Goal: Information Seeking & Learning: Learn about a topic

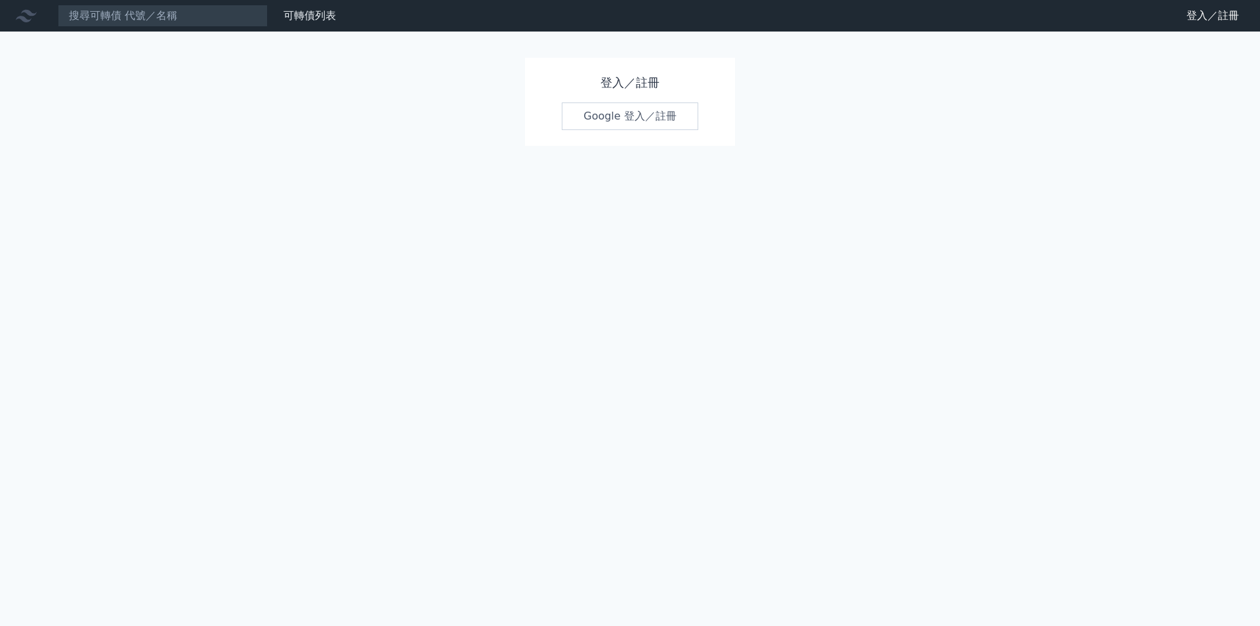
click at [649, 119] on link "Google 登入／註冊" at bounding box center [630, 116] width 137 height 28
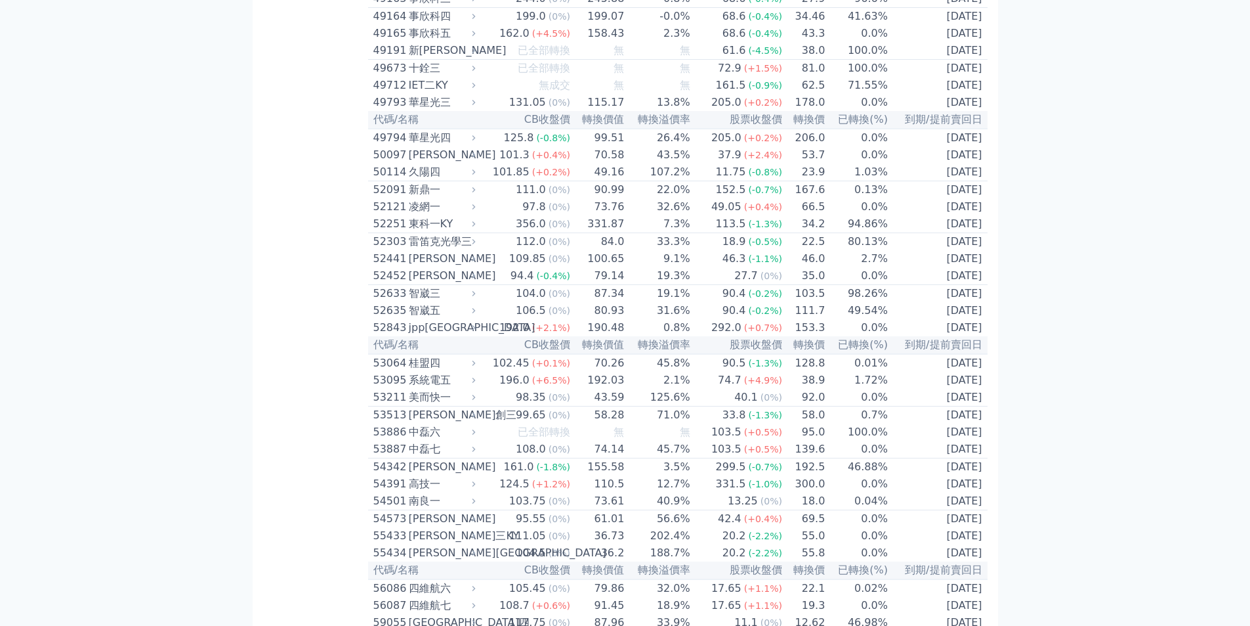
scroll to position [4025, 0]
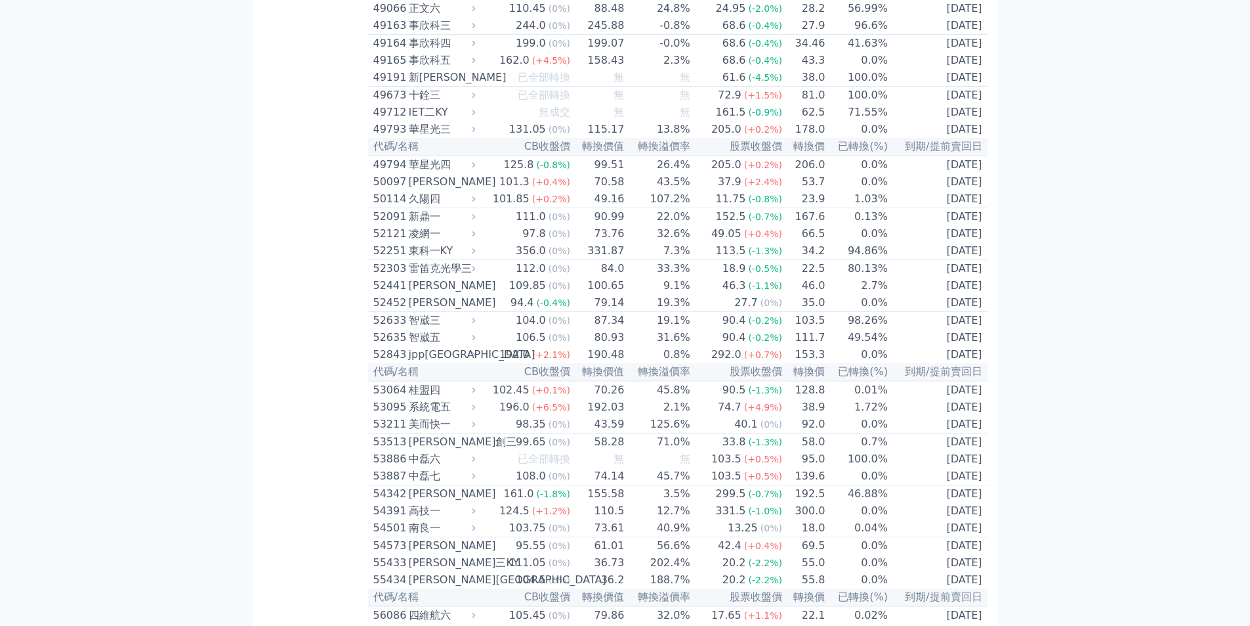
drag, startPoint x: 1227, startPoint y: 297, endPoint x: 1241, endPoint y: 331, distance: 36.2
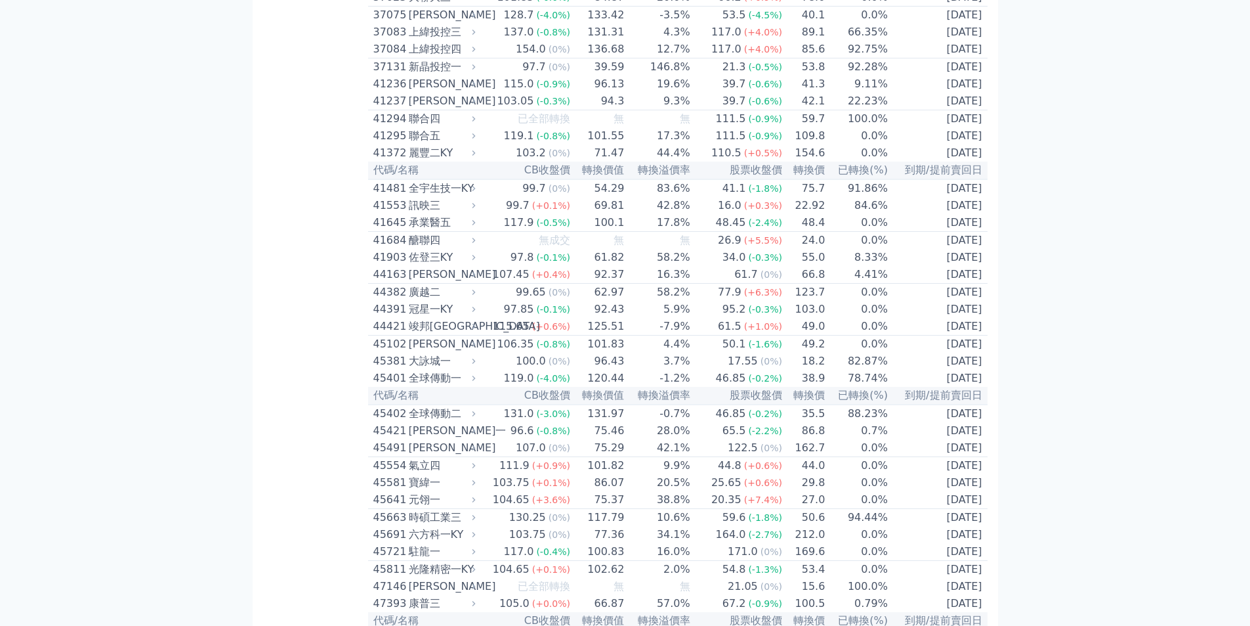
scroll to position [3299, 0]
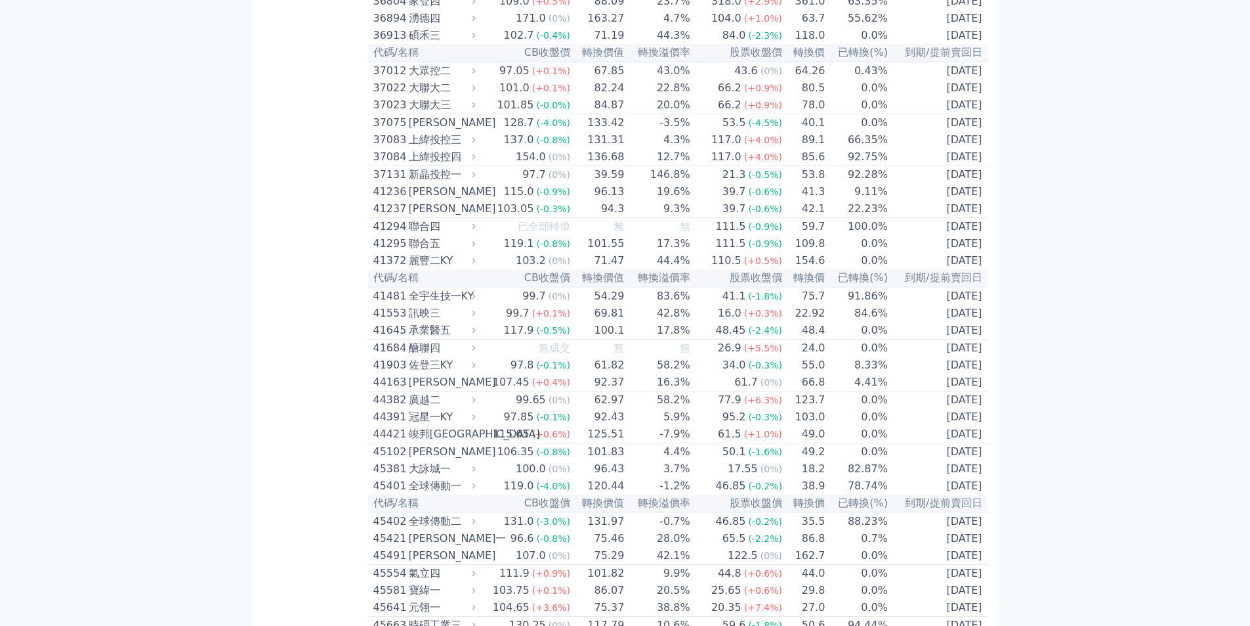
scroll to position [0, 0]
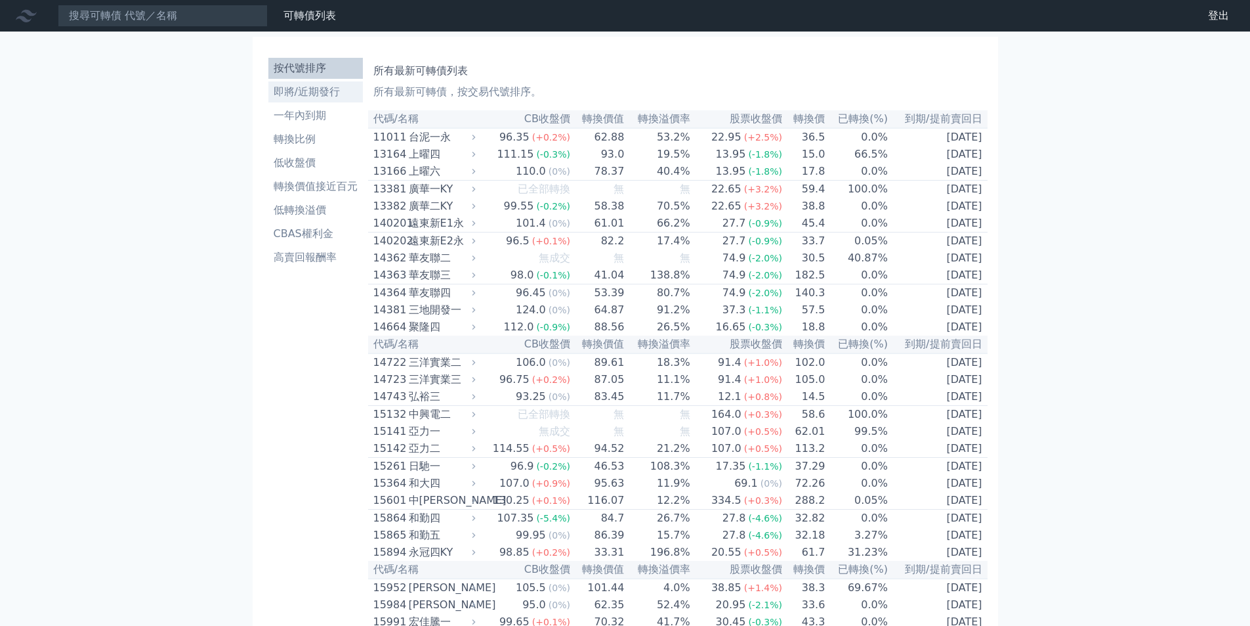
click at [325, 93] on li "即將/近期發行" at bounding box center [315, 92] width 95 height 16
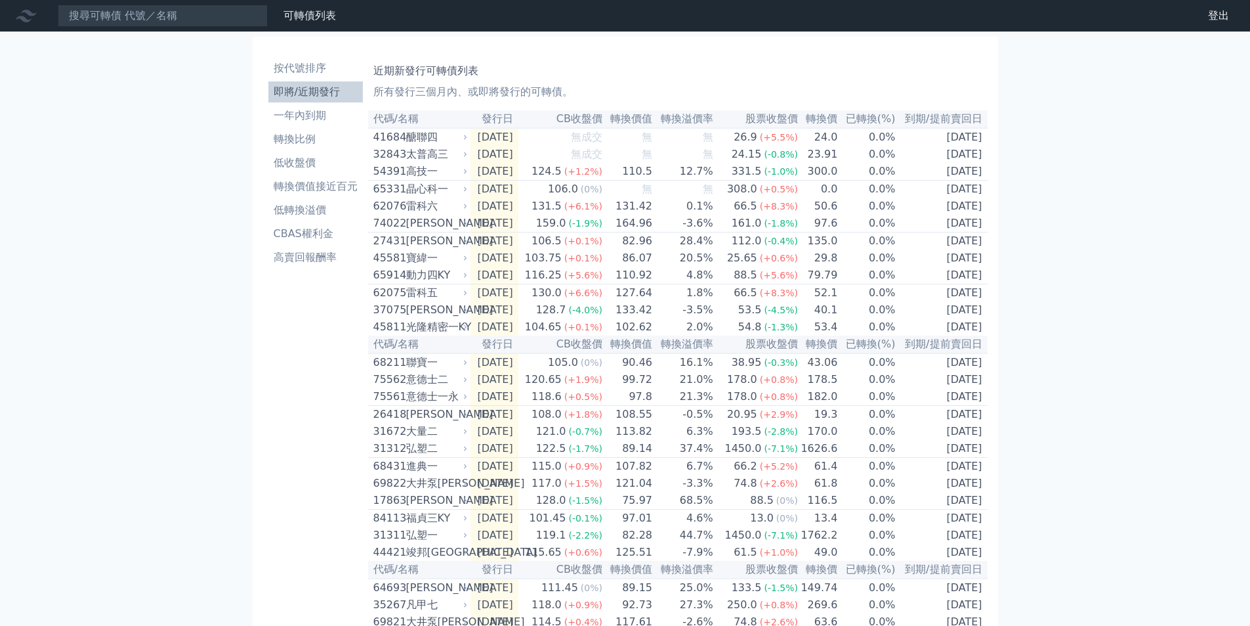
click at [422, 192] on div "晶心科一" at bounding box center [435, 189] width 59 height 16
click at [312, 119] on li "一年內到期" at bounding box center [315, 116] width 95 height 16
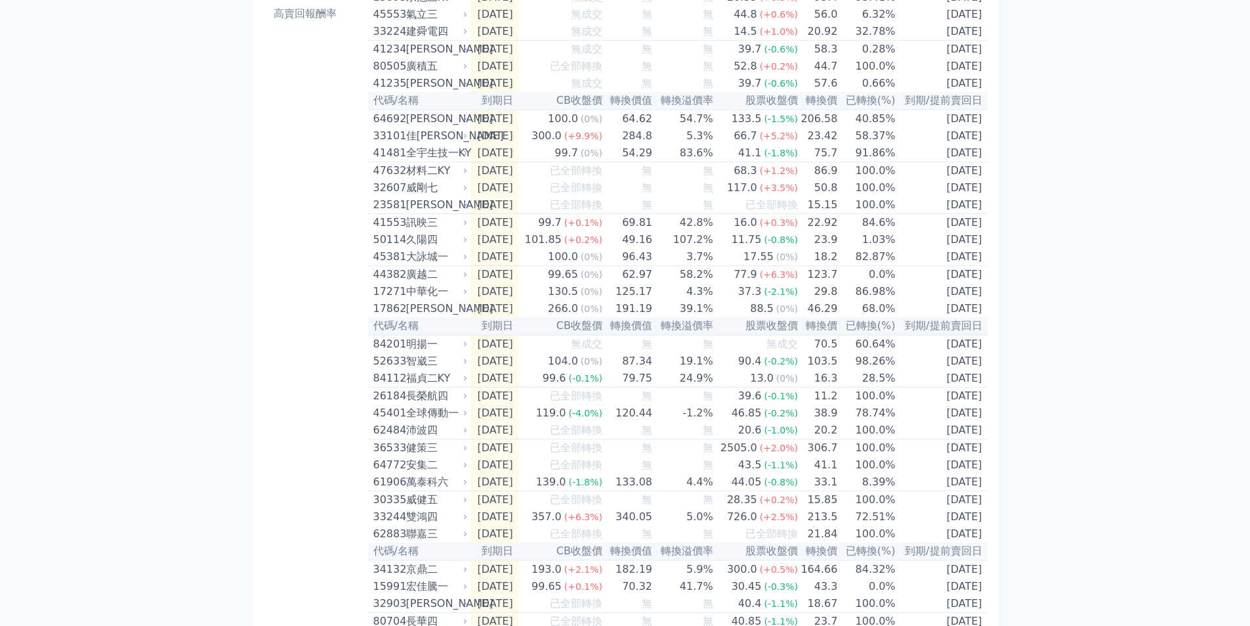
scroll to position [263, 0]
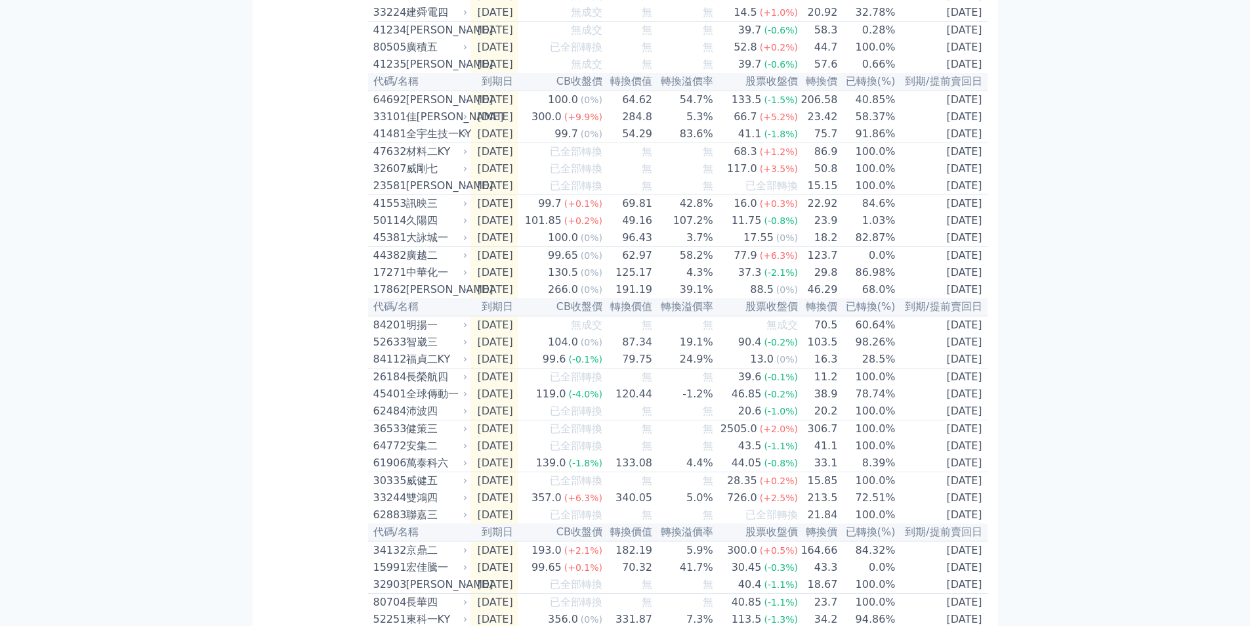
click at [438, 471] on div "萬泰科六" at bounding box center [435, 463] width 59 height 16
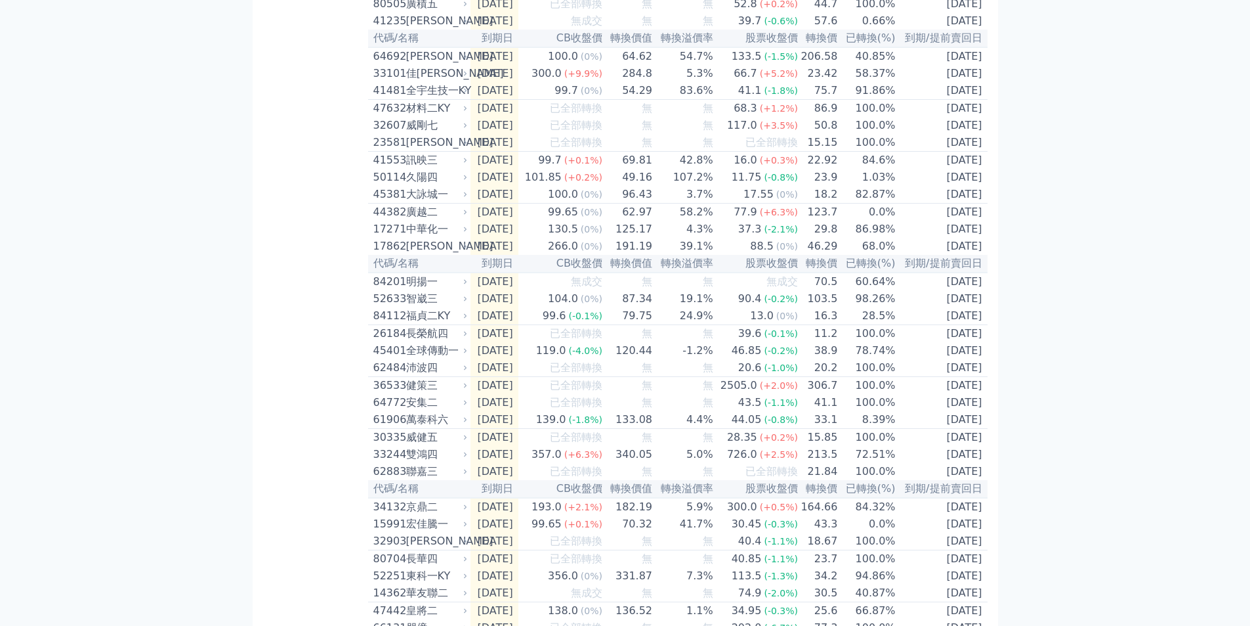
scroll to position [0, 0]
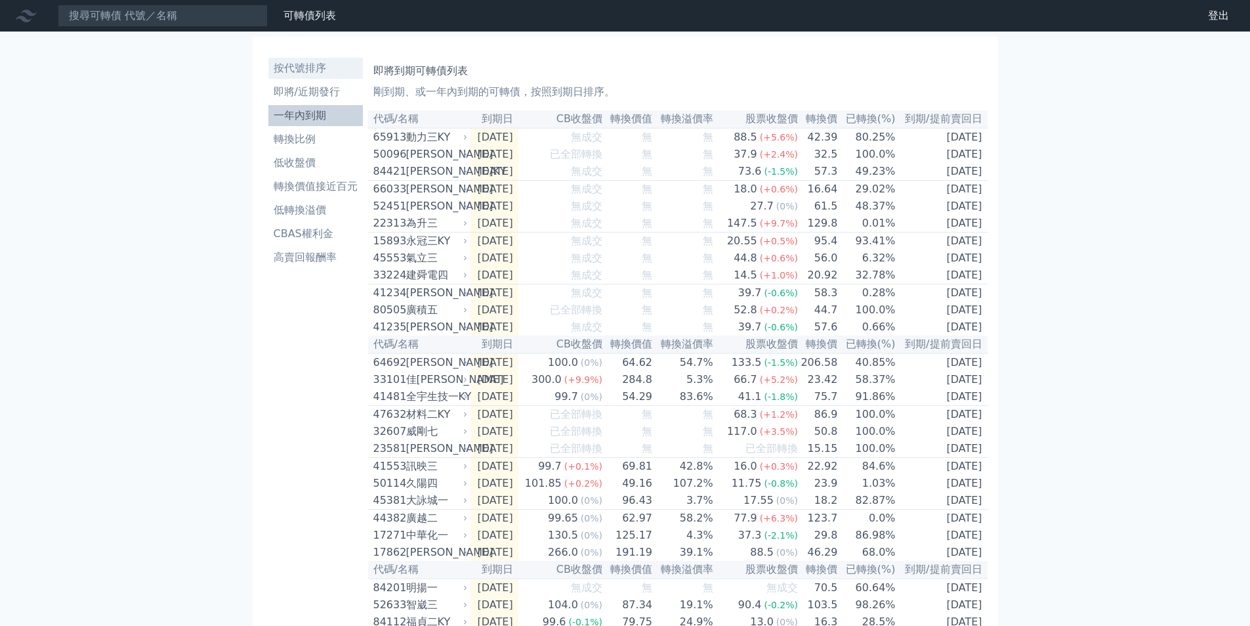
click at [322, 68] on li "按代號排序" at bounding box center [315, 68] width 95 height 16
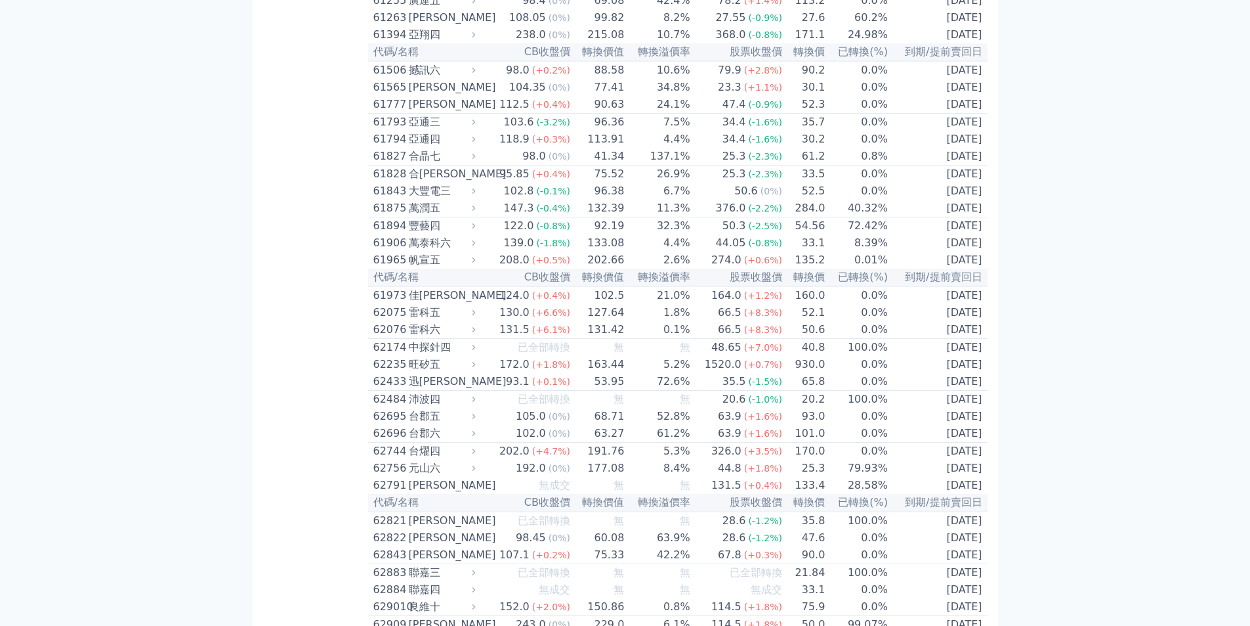
scroll to position [4724, 0]
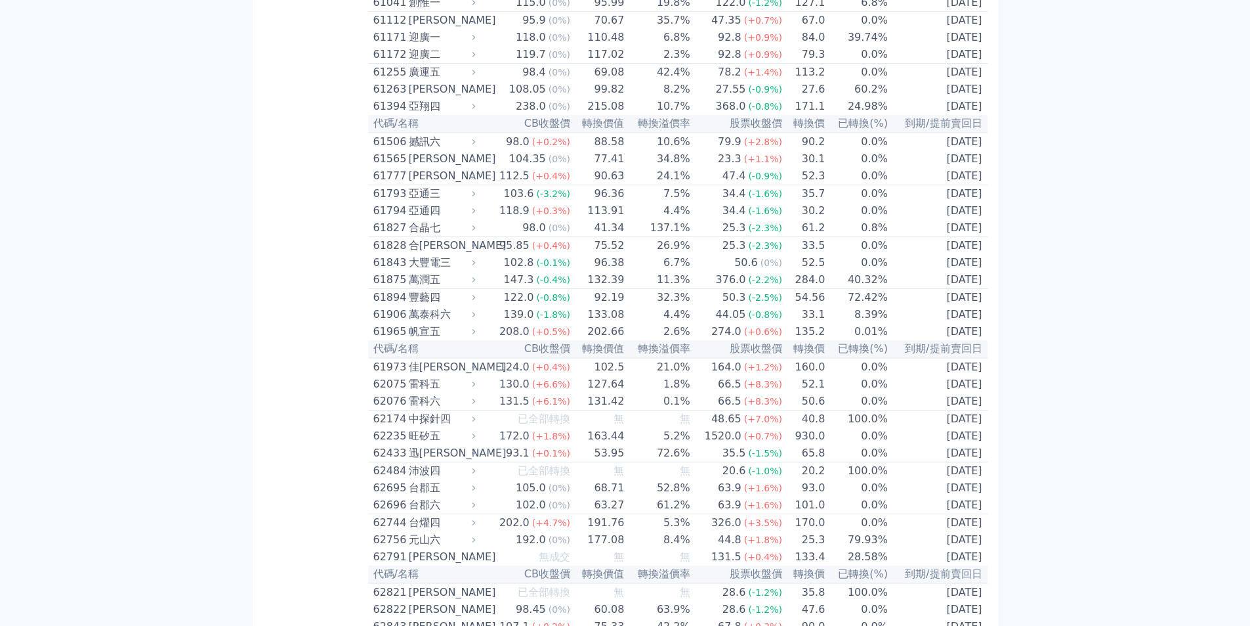
click at [429, 114] on div "亞翔四" at bounding box center [441, 106] width 64 height 16
